Goal: Information Seeking & Learning: Learn about a topic

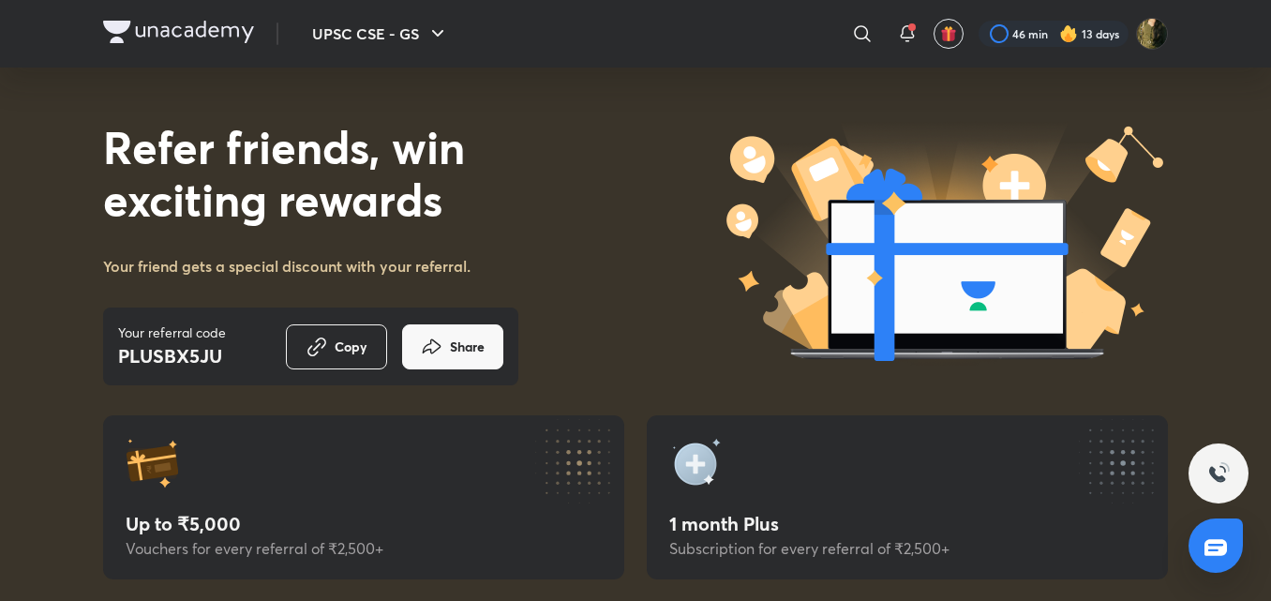
click at [483, 97] on div "Refer friends, win exciting rewards Your friend gets a special discount with yo…" at bounding box center [635, 241] width 1065 height 348
click at [438, 35] on icon "button" at bounding box center [437, 33] width 11 height 7
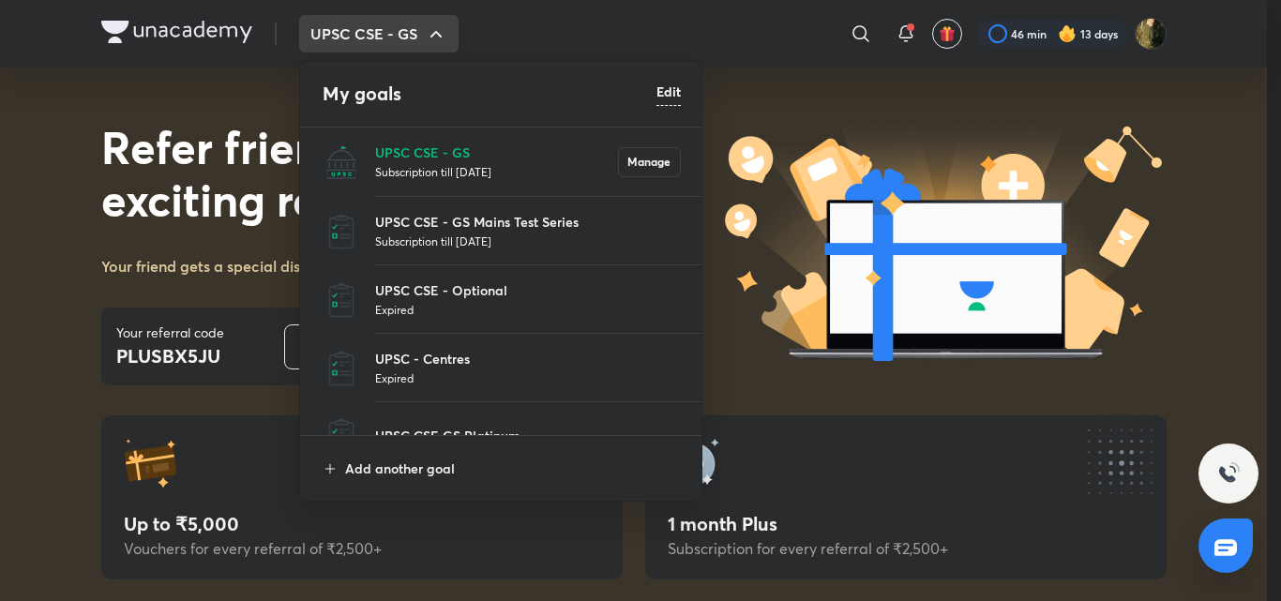
click at [463, 162] on p "Subscription till [DATE]" at bounding box center [496, 171] width 243 height 19
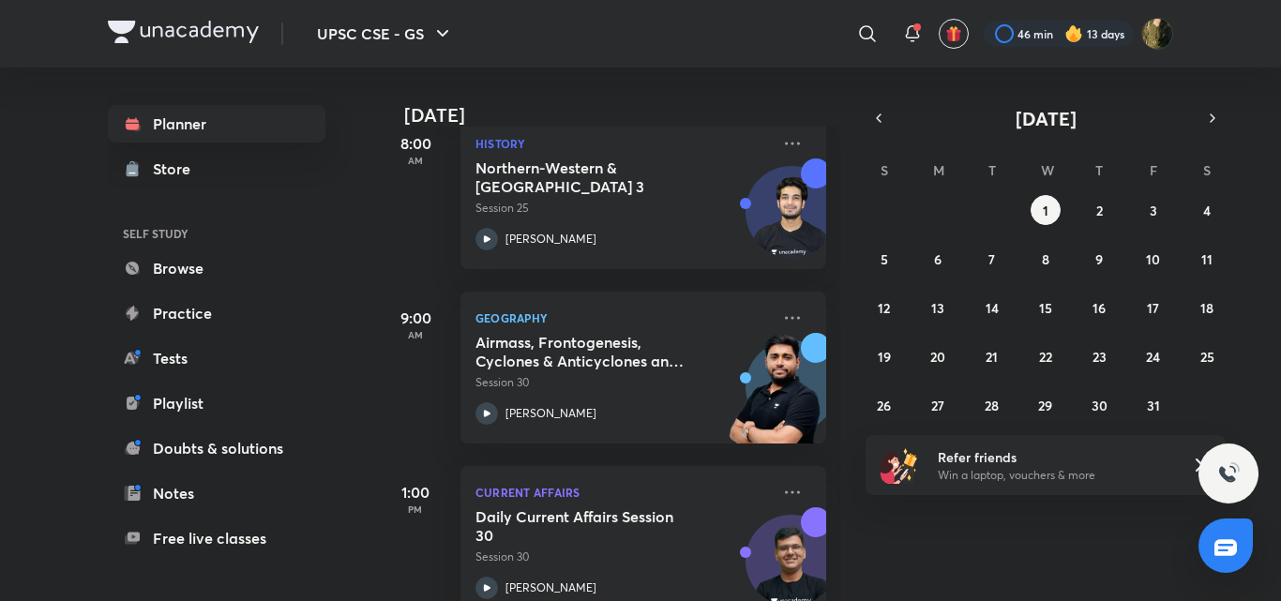
scroll to position [292, 0]
click at [781, 134] on icon at bounding box center [792, 142] width 22 height 22
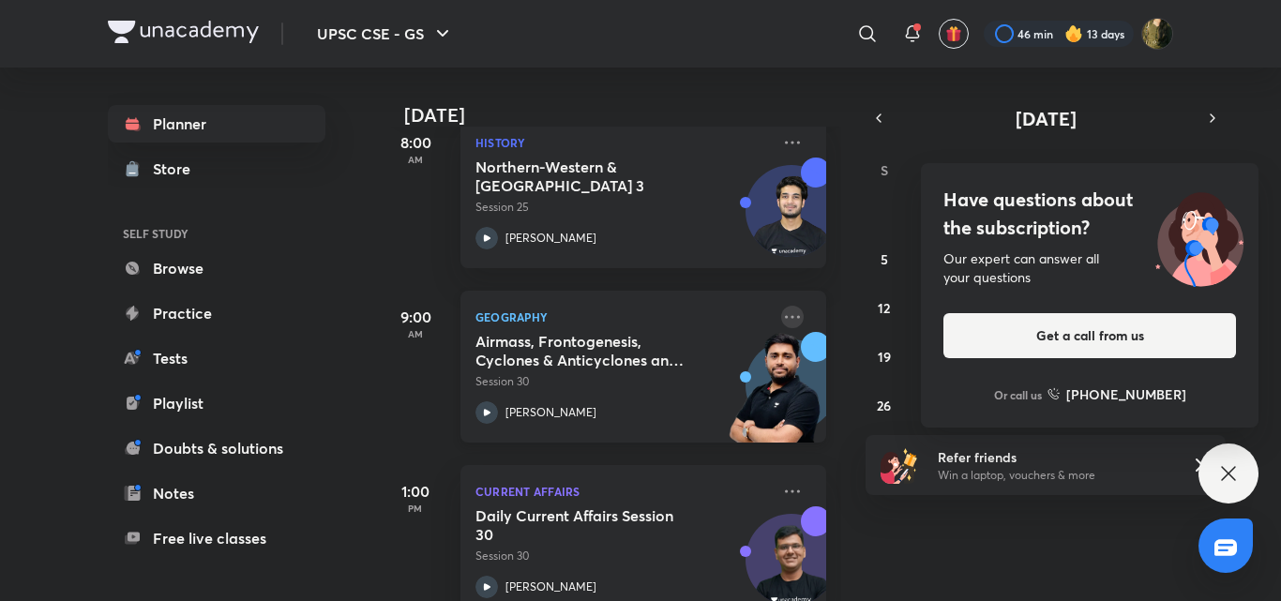
click at [781, 313] on icon at bounding box center [792, 317] width 22 height 22
click at [1218, 476] on icon at bounding box center [1228, 473] width 22 height 22
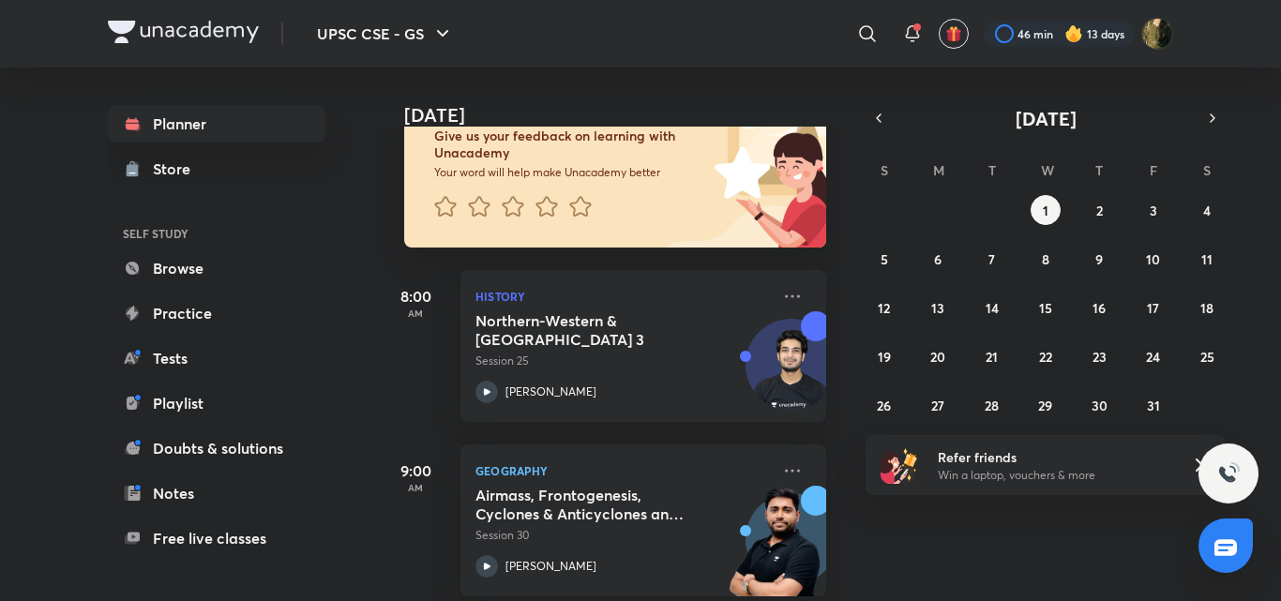
scroll to position [0, 0]
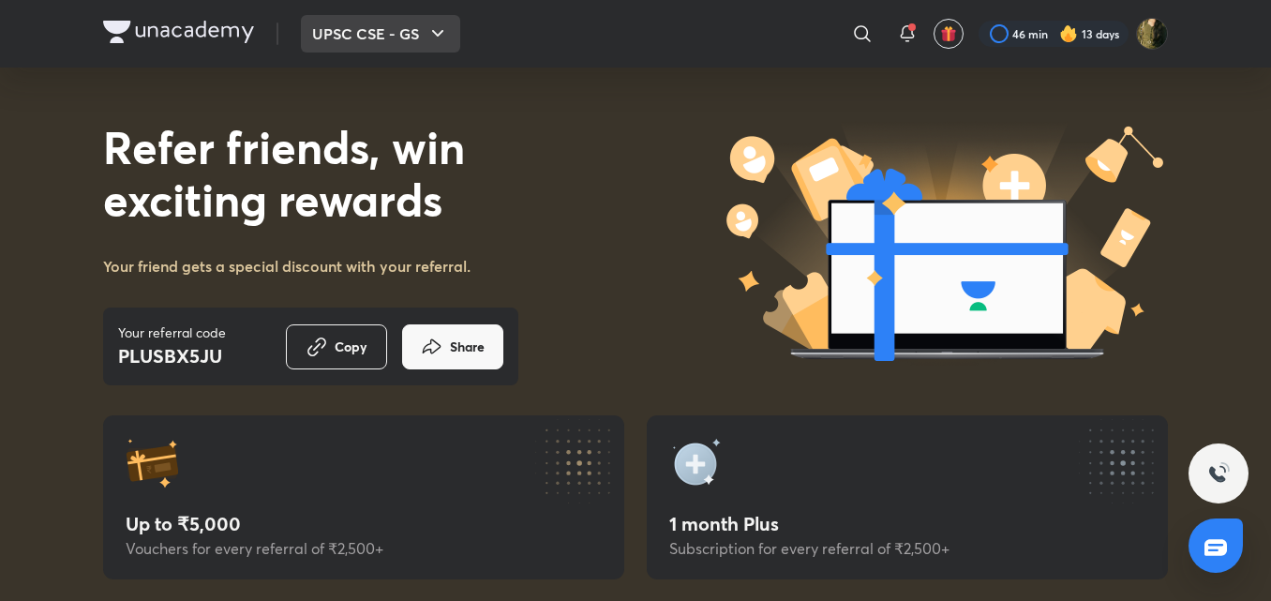
click at [431, 38] on icon "button" at bounding box center [438, 33] width 22 height 22
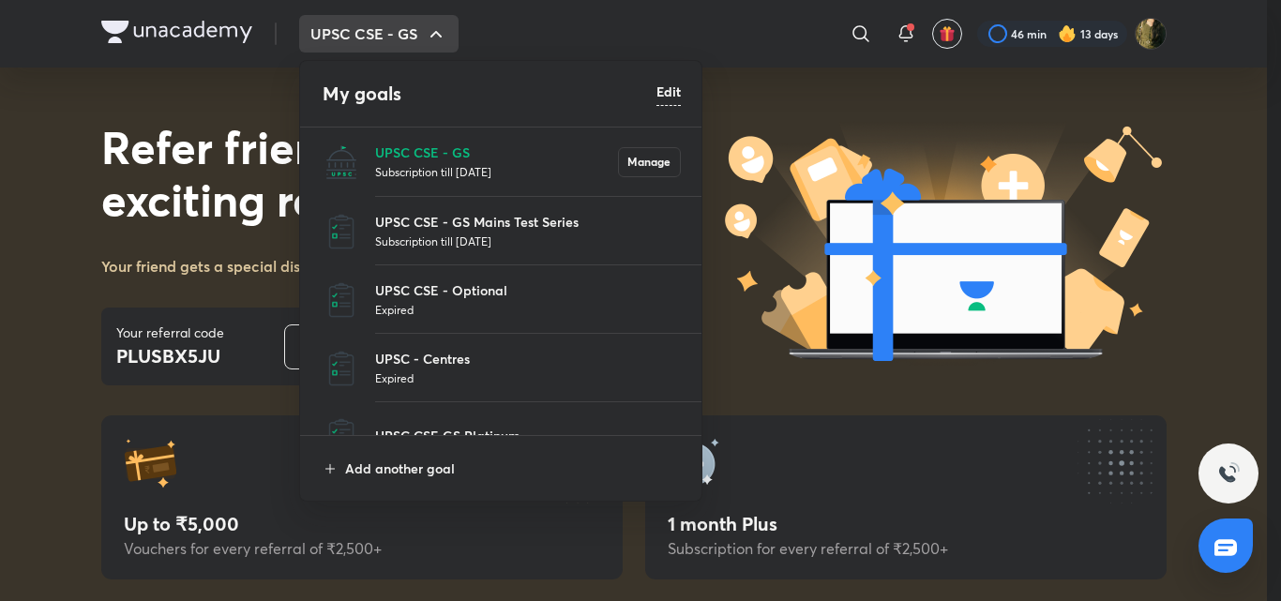
click at [425, 178] on p "Subscription till [DATE]" at bounding box center [496, 171] width 243 height 19
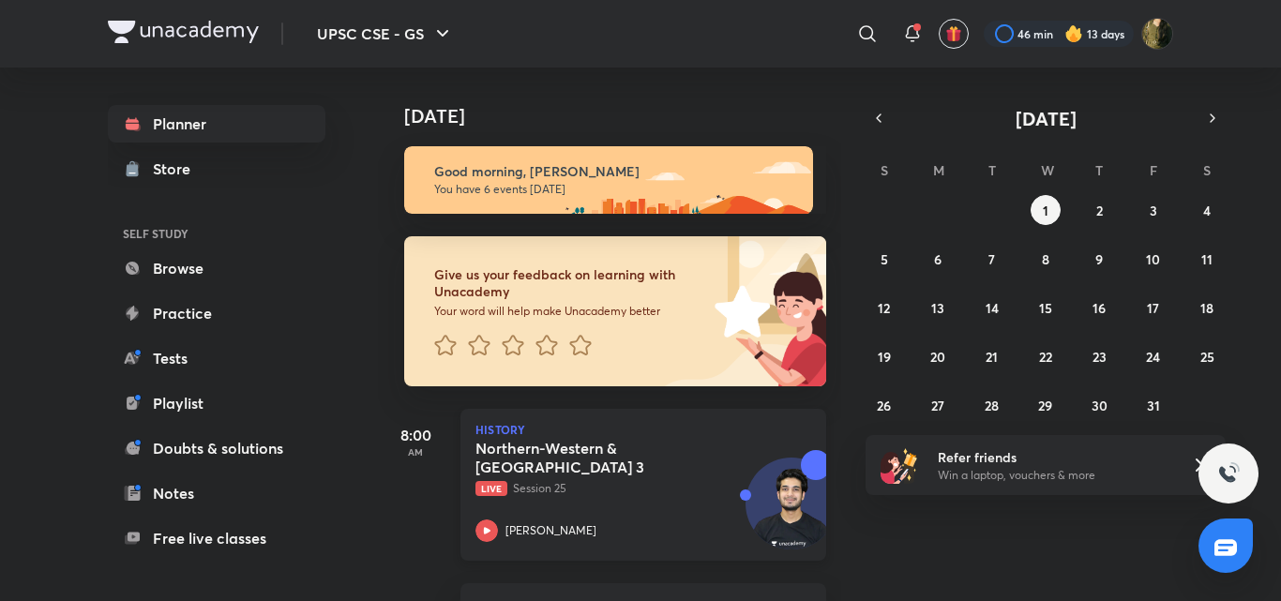
click at [485, 539] on icon at bounding box center [486, 530] width 22 height 22
